Goal: Information Seeking & Learning: Check status

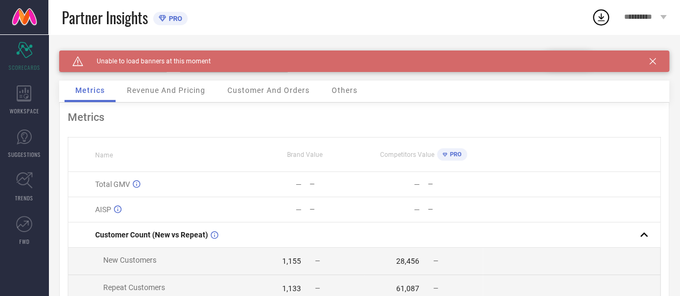
click at [147, 96] on div "Revenue And Pricing" at bounding box center [166, 92] width 100 height 22
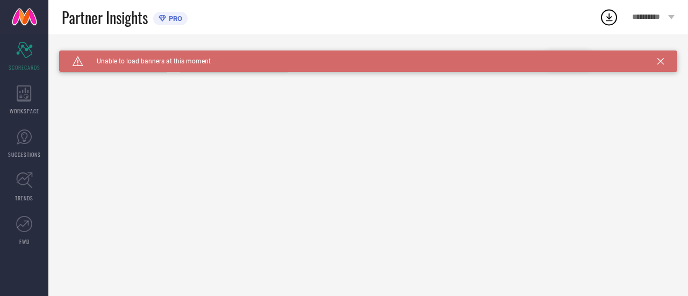
type input "All"
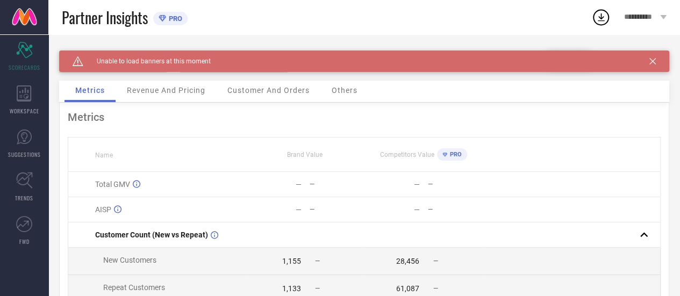
click at [656, 63] on icon at bounding box center [653, 61] width 6 height 6
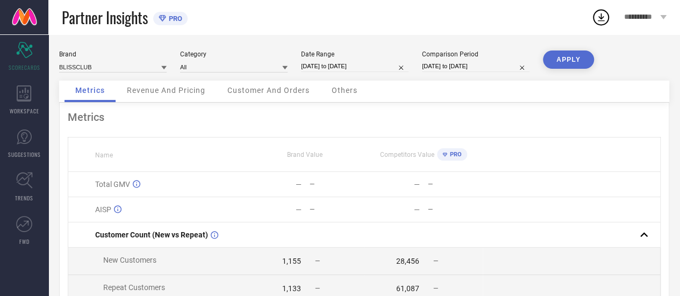
select select "8"
select select "2025"
select select "9"
select select "2025"
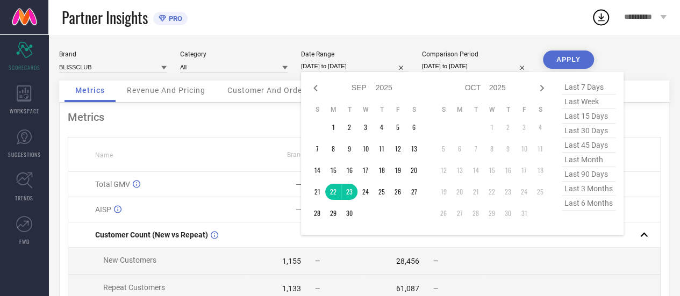
click at [361, 67] on input "[DATE] to [DATE]" at bounding box center [355, 66] width 108 height 11
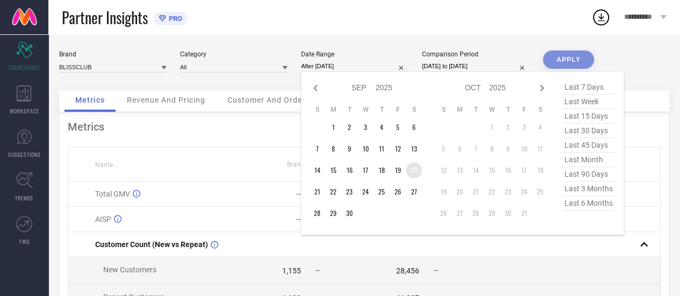
click at [413, 167] on td "20" at bounding box center [414, 170] width 16 height 16
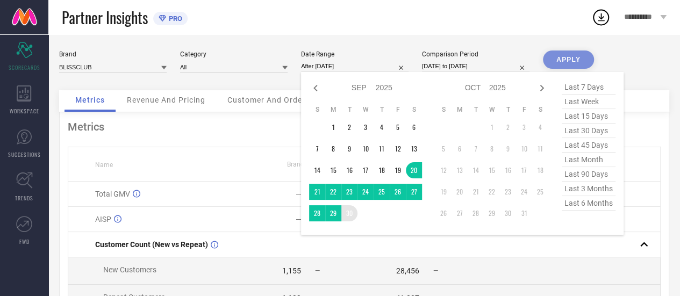
type input "20-09-2025 to 30-09-2025"
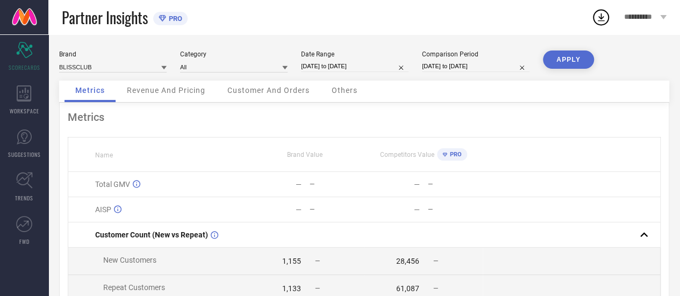
select select "8"
select select "2025"
select select "9"
select select "2025"
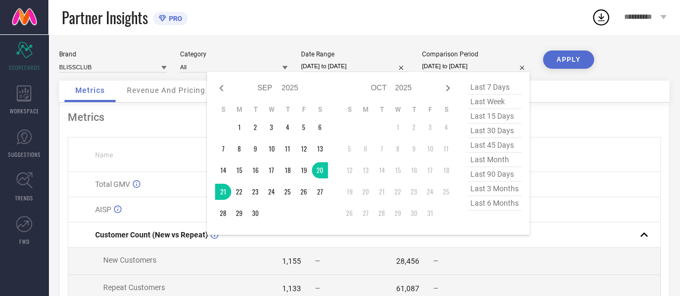
click at [451, 68] on input "[DATE] to [DATE]" at bounding box center [476, 66] width 108 height 11
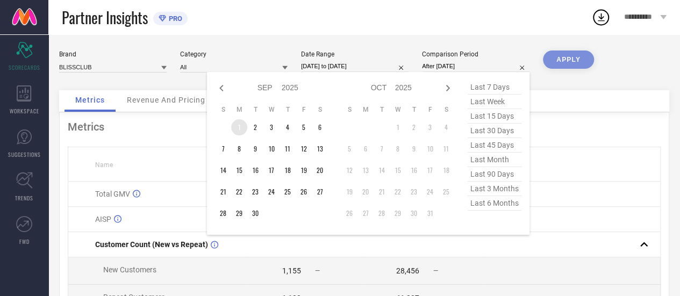
click at [239, 130] on td "1" at bounding box center [239, 127] width 16 height 16
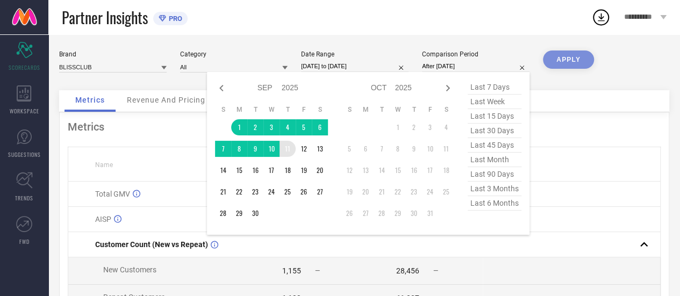
type input "01-09-2025 to 11-09-2025"
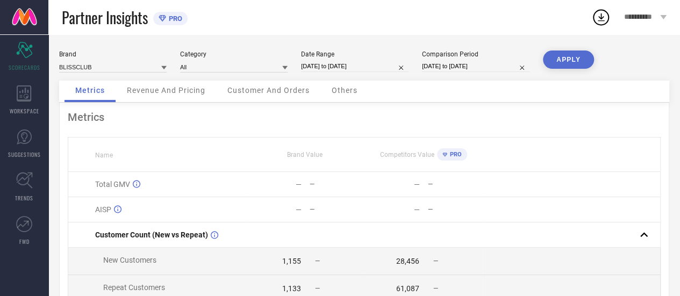
click at [560, 58] on button "APPLY" at bounding box center [568, 60] width 51 height 18
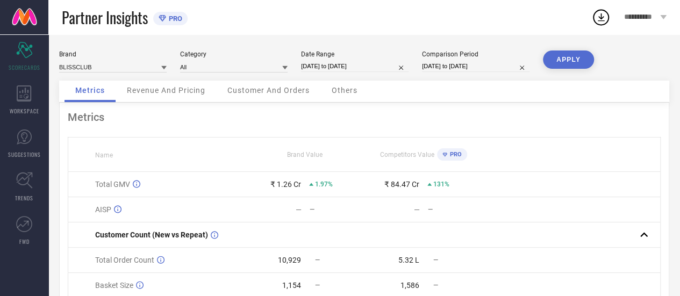
click at [166, 95] on span "Revenue And Pricing" at bounding box center [166, 90] width 79 height 9
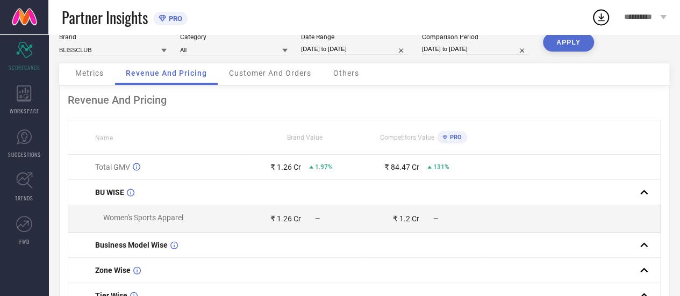
scroll to position [10, 0]
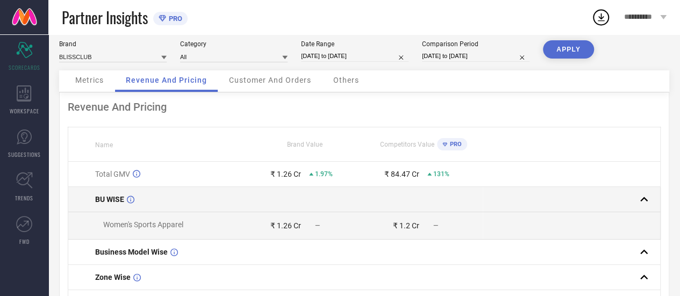
click at [650, 197] on rect at bounding box center [644, 199] width 15 height 15
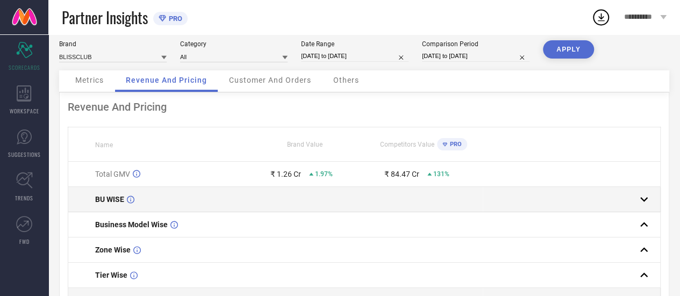
click at [650, 197] on rect at bounding box center [644, 199] width 15 height 15
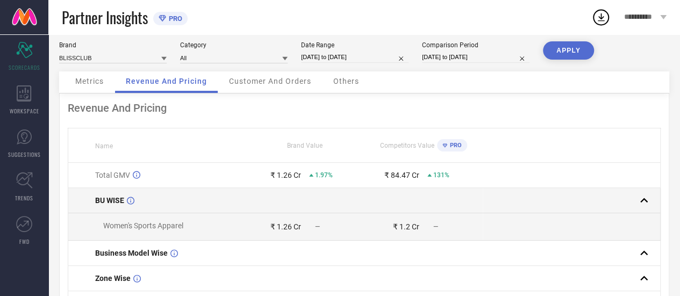
scroll to position [0, 0]
